Goal: Find contact information: Find contact information

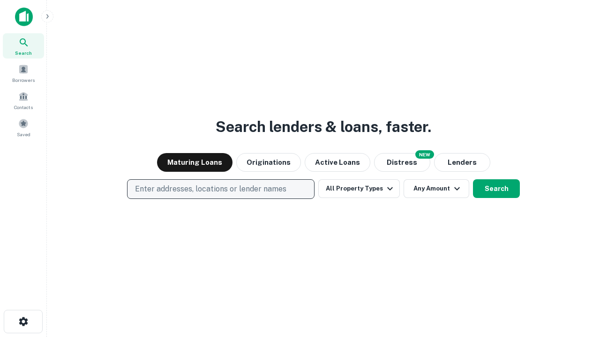
click at [220, 189] on p "Enter addresses, locations or lender names" at bounding box center [210, 189] width 151 height 11
type input "**********"
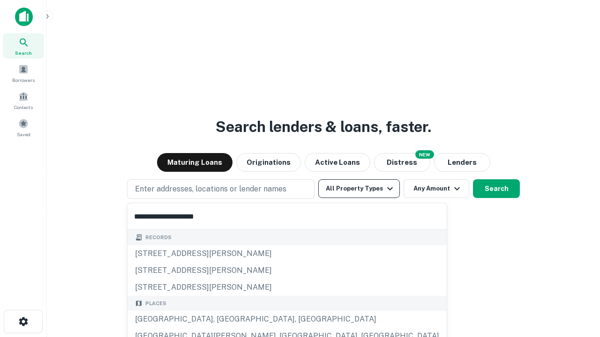
click at [224, 320] on div "Santa Monica, CA, USA" at bounding box center [286, 319] width 319 height 17
click at [359, 189] on button "All Property Types" at bounding box center [359, 189] width 82 height 19
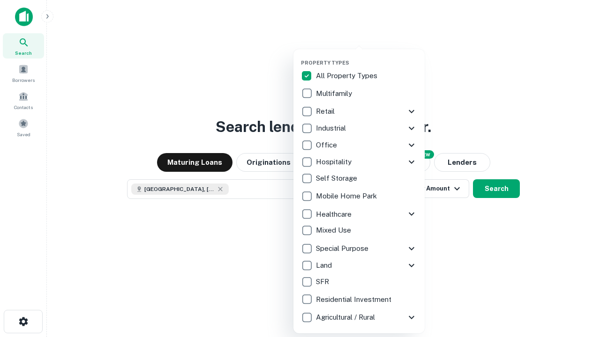
click at [367, 57] on button "button" at bounding box center [366, 57] width 131 height 0
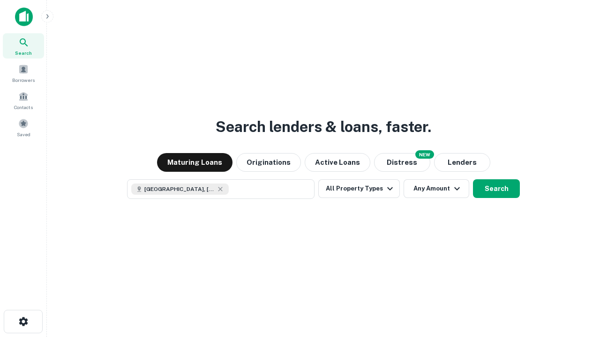
scroll to position [15, 0]
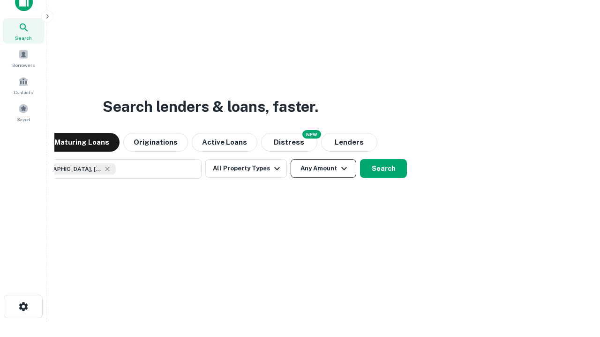
click at [291, 159] on button "Any Amount" at bounding box center [324, 168] width 66 height 19
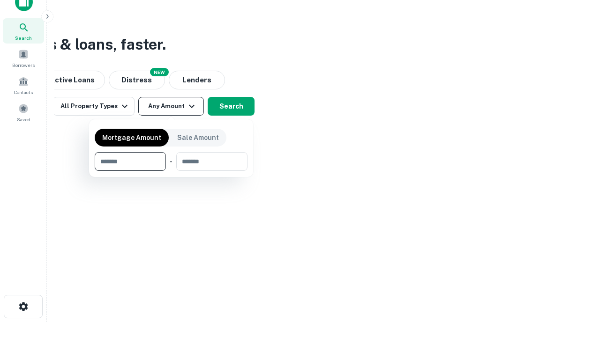
type input "*******"
click at [171, 171] on button "button" at bounding box center [171, 171] width 153 height 0
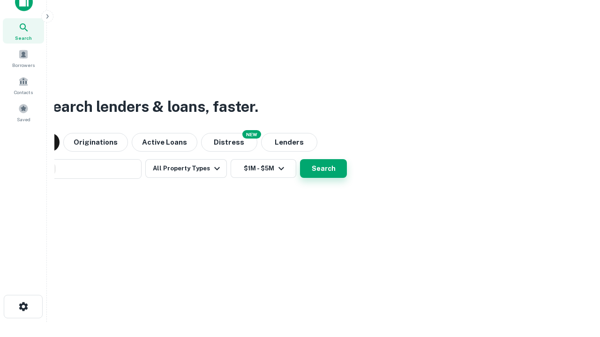
click at [300, 159] on button "Search" at bounding box center [323, 168] width 47 height 19
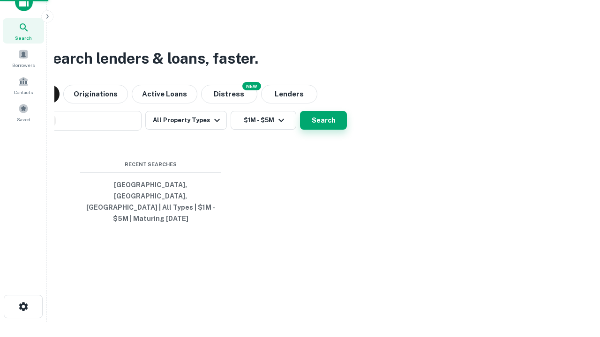
scroll to position [30, 265]
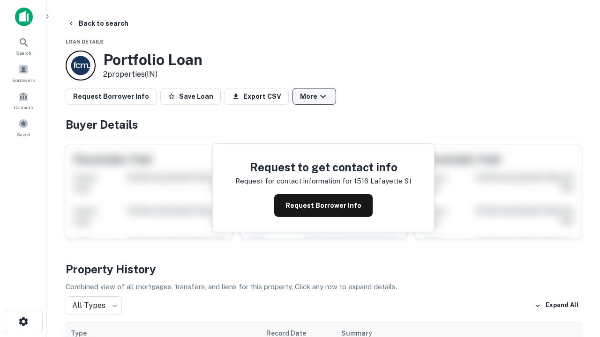
click at [314, 97] on button "More" at bounding box center [314, 96] width 44 height 17
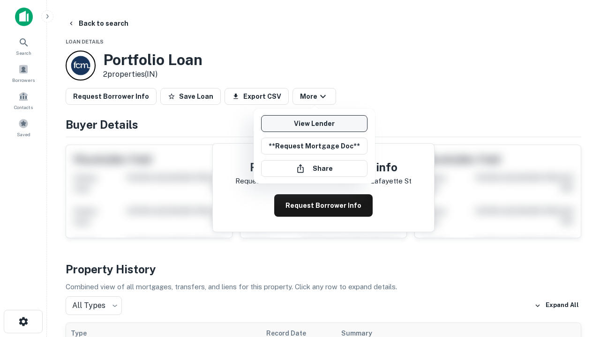
click at [314, 124] on link "View Lender" at bounding box center [314, 123] width 106 height 17
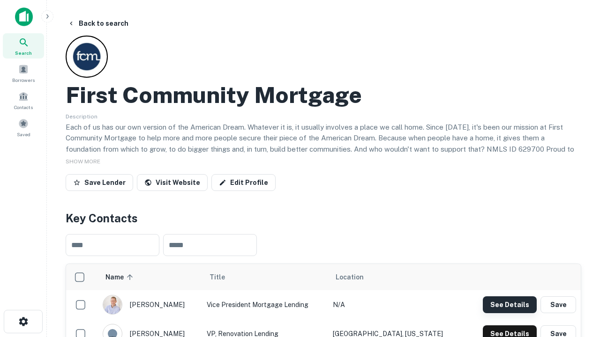
click at [509, 305] on button "See Details" at bounding box center [510, 305] width 54 height 17
